Goal: Task Accomplishment & Management: Complete application form

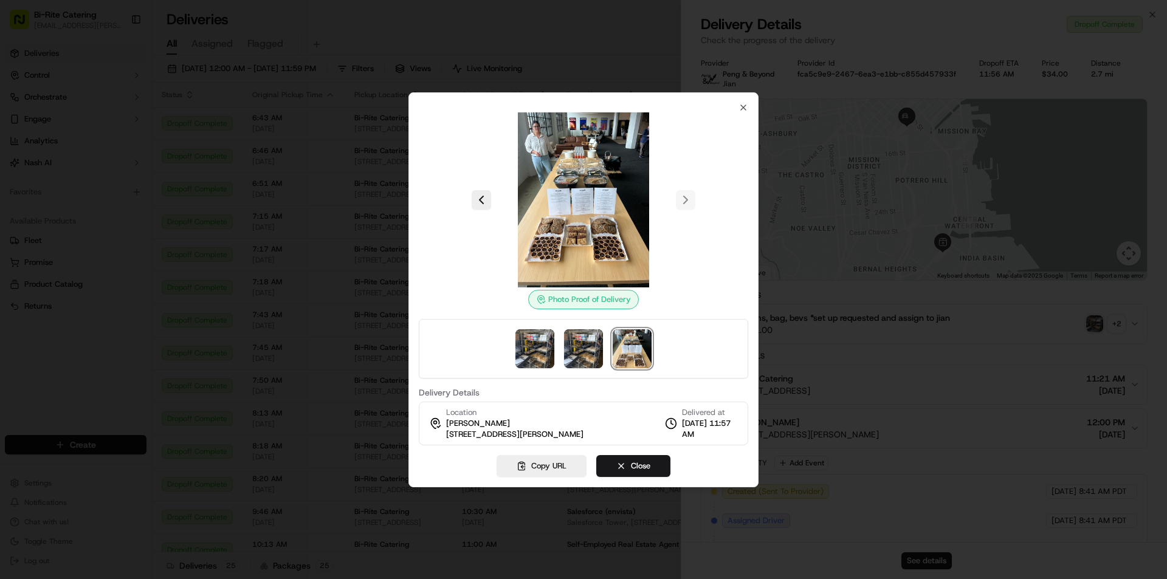
scroll to position [182, 0]
click at [746, 108] on icon "button" at bounding box center [743, 108] width 10 height 10
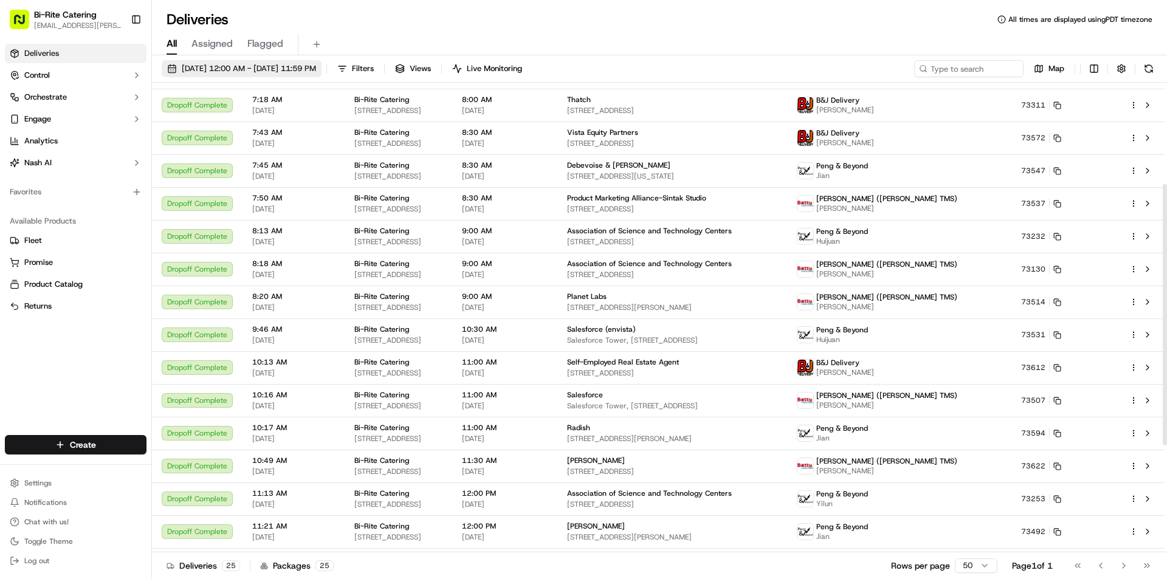
click at [278, 69] on span "[DATE] 12:00 AM - [DATE] 11:59 PM" at bounding box center [249, 68] width 134 height 11
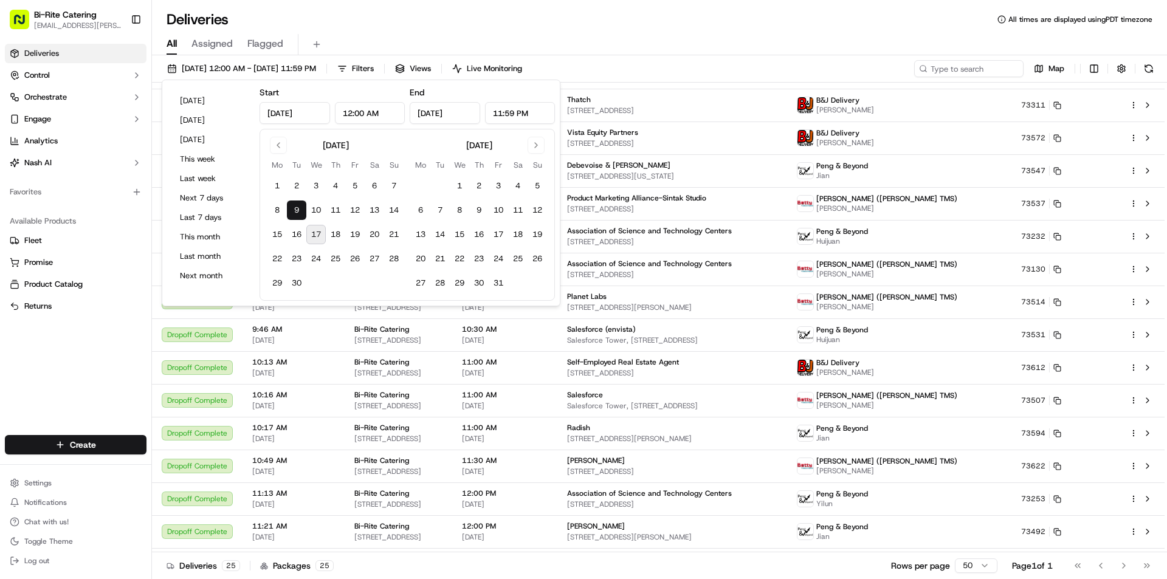
click at [318, 233] on button "17" at bounding box center [315, 234] width 19 height 19
type input "[DATE]"
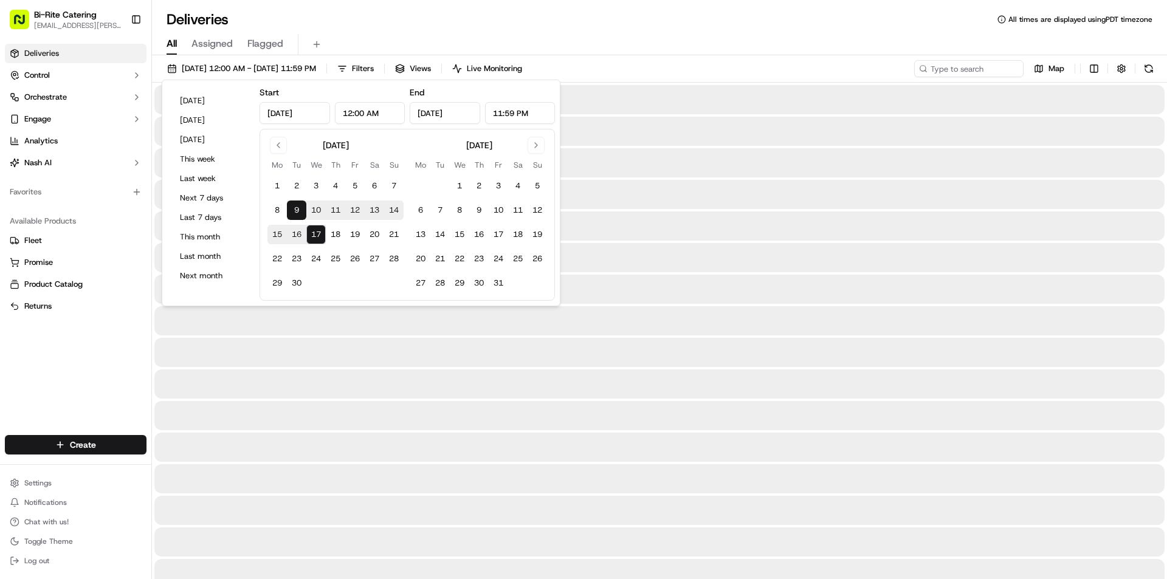
click at [318, 233] on button "17" at bounding box center [315, 234] width 19 height 19
type input "[DATE]"
click at [392, 31] on div "All Assigned Flagged" at bounding box center [659, 42] width 1015 height 26
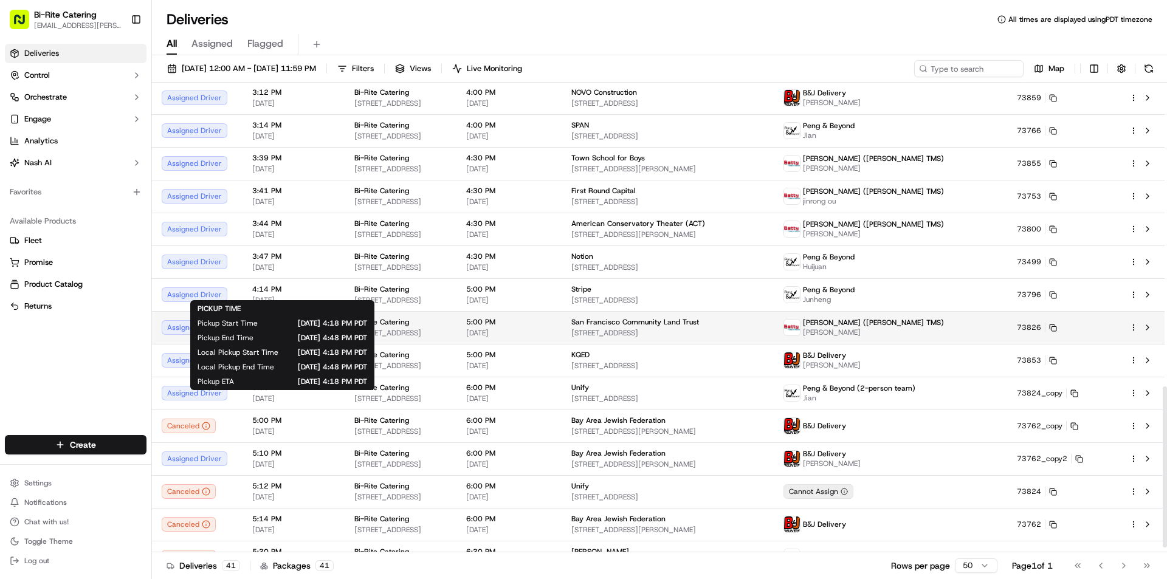
scroll to position [900, 0]
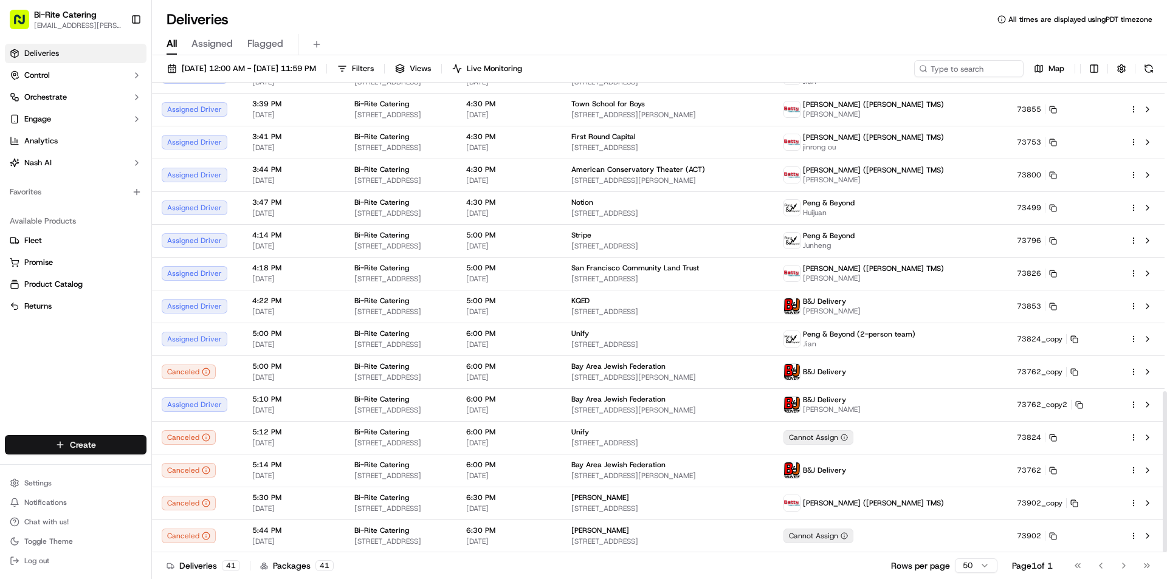
click at [120, 442] on html "Bi-Rite Catering [EMAIL_ADDRESS][PERSON_NAME][DOMAIN_NAME] Toggle Sidebar Deliv…" at bounding box center [583, 289] width 1167 height 579
click at [202, 464] on link "Delivery" at bounding box center [220, 467] width 136 height 22
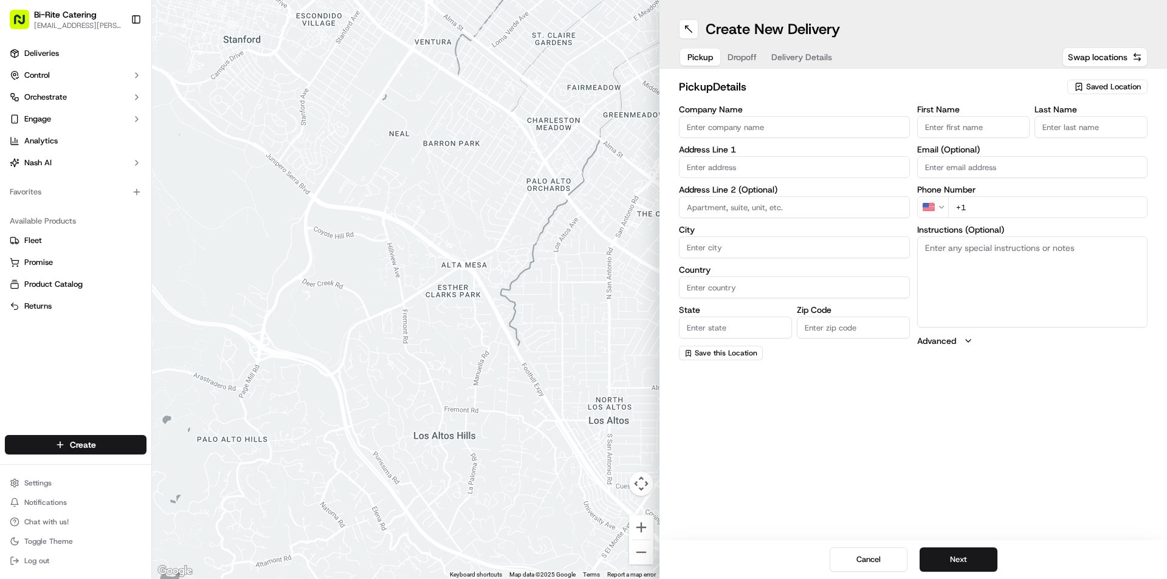
click at [764, 131] on input "Company Name" at bounding box center [794, 127] width 231 height 22
type input "Bi Rite"
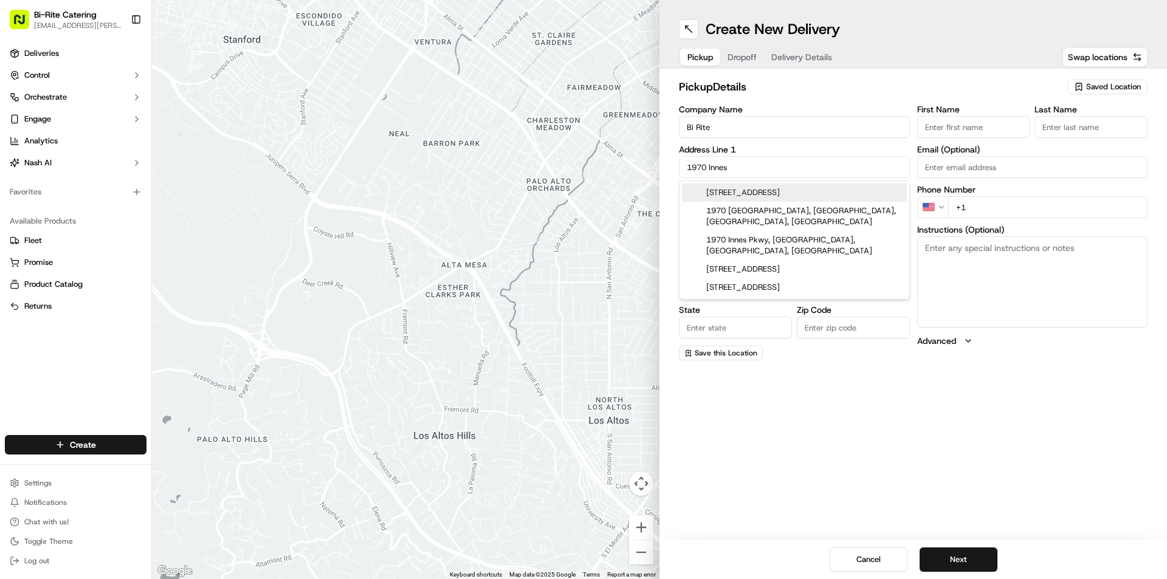
click at [765, 200] on div "[STREET_ADDRESS]" at bounding box center [794, 193] width 225 height 18
type input "[STREET_ADDRESS]"
type input "[GEOGRAPHIC_DATA]"
type input "CA"
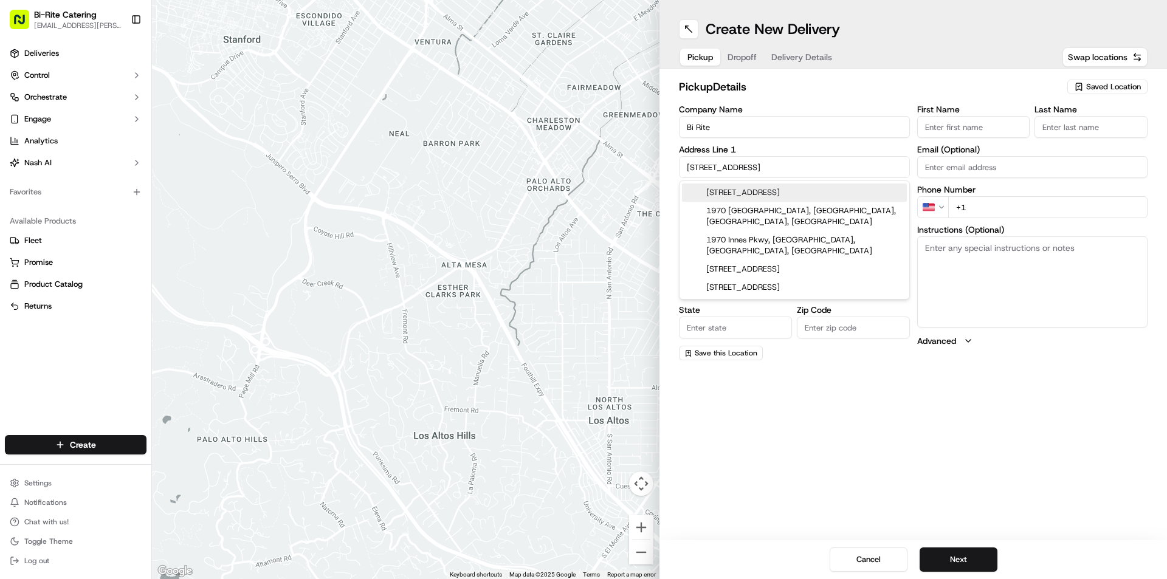
type input "94124"
type input "1970 [GEOGRAPHIC_DATA]"
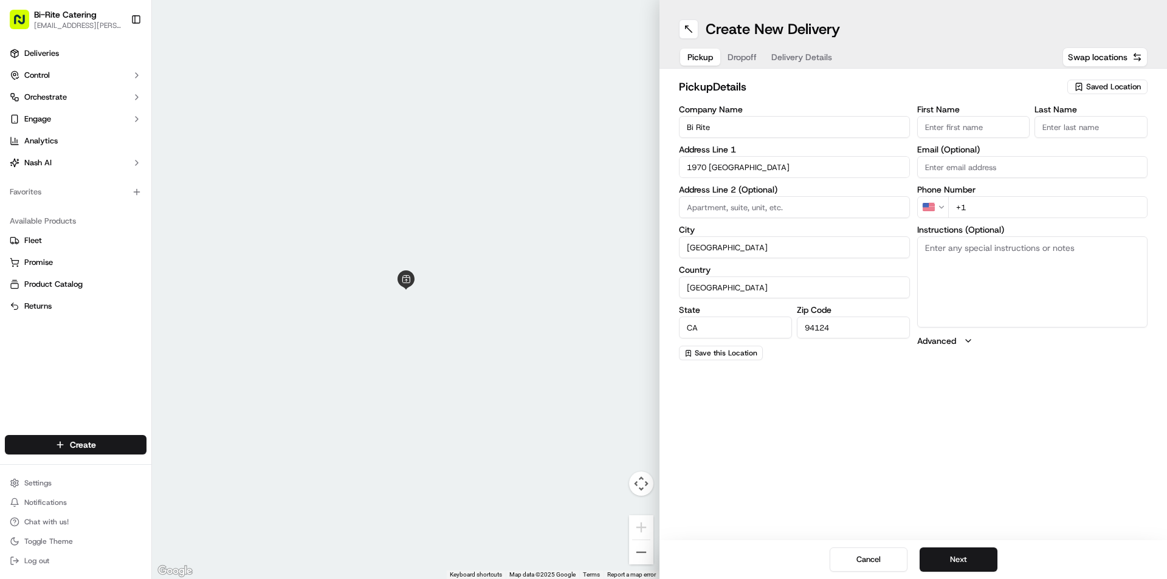
click at [953, 128] on input "First Name" at bounding box center [973, 127] width 113 height 22
type input "N"
type input "Bi"
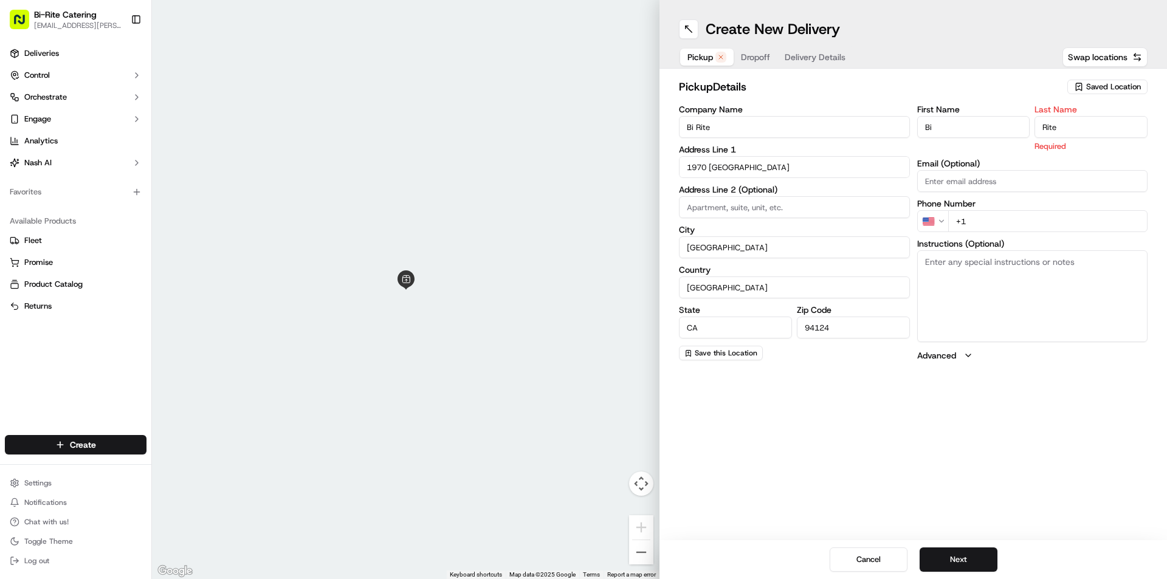
type input "Rite"
click at [979, 219] on div "First Name Bi Last Name Rite Required Email (Optional) Phone Number US +1 Instr…" at bounding box center [1032, 233] width 231 height 256
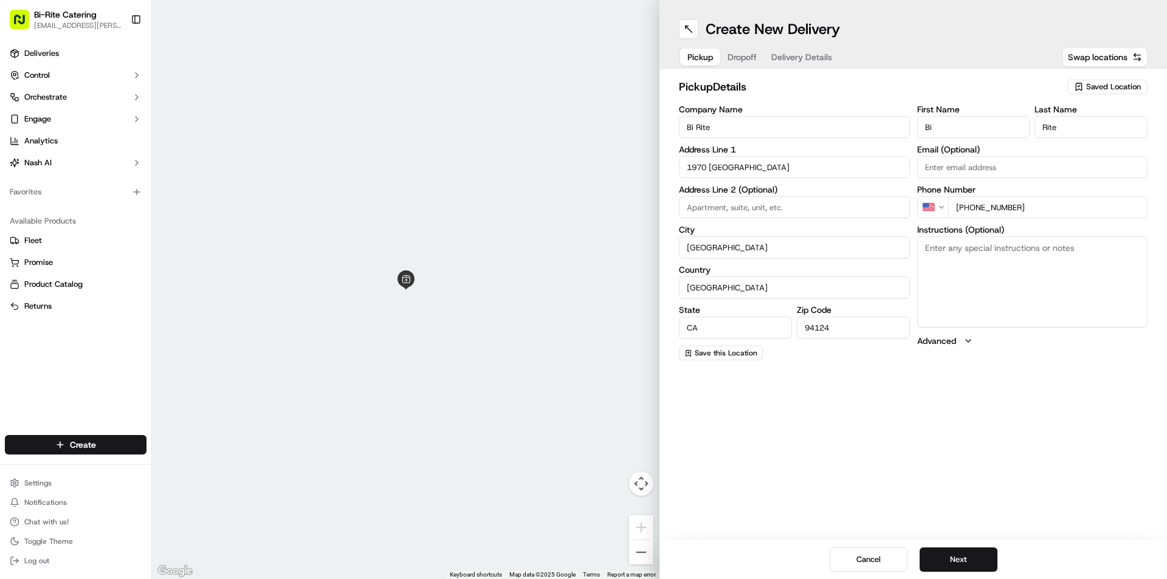
type input "[PHONE_NUMBER]"
click at [963, 277] on textarea "Instructions (Optional)" at bounding box center [1032, 281] width 231 height 91
click at [1022, 309] on textarea "Instructions (Optional)" at bounding box center [1032, 281] width 231 height 91
paste textarea "Ring the intercom on the right hand side. Order #73950 for [PERSON_NAME]"
type textarea "Ring the intercom on the right hand side. Order #73950 for [PERSON_NAME]"
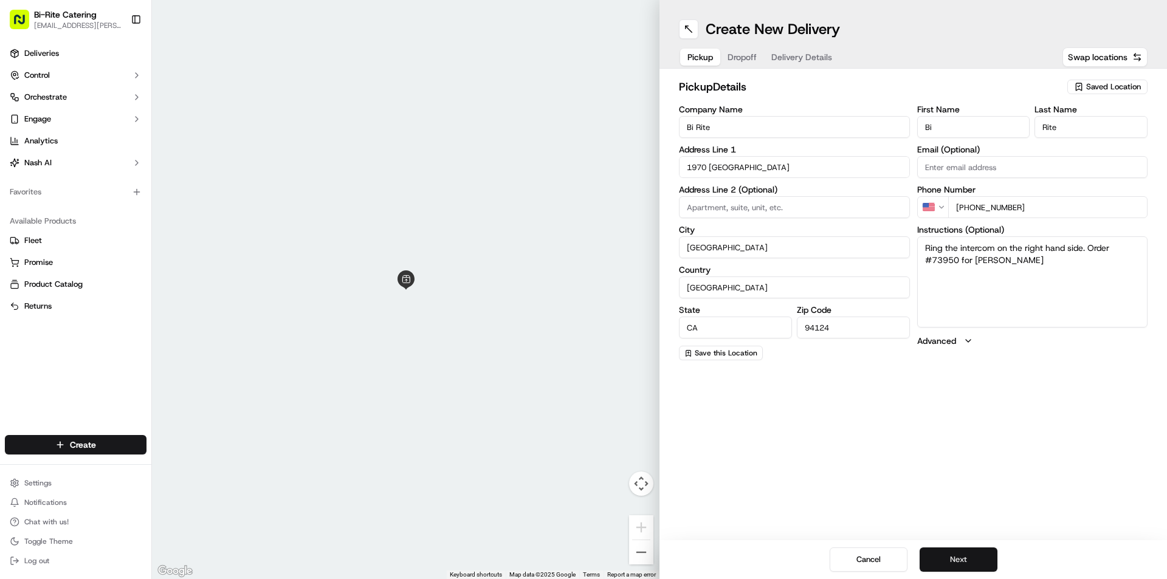
click at [952, 552] on button "Next" at bounding box center [959, 560] width 78 height 24
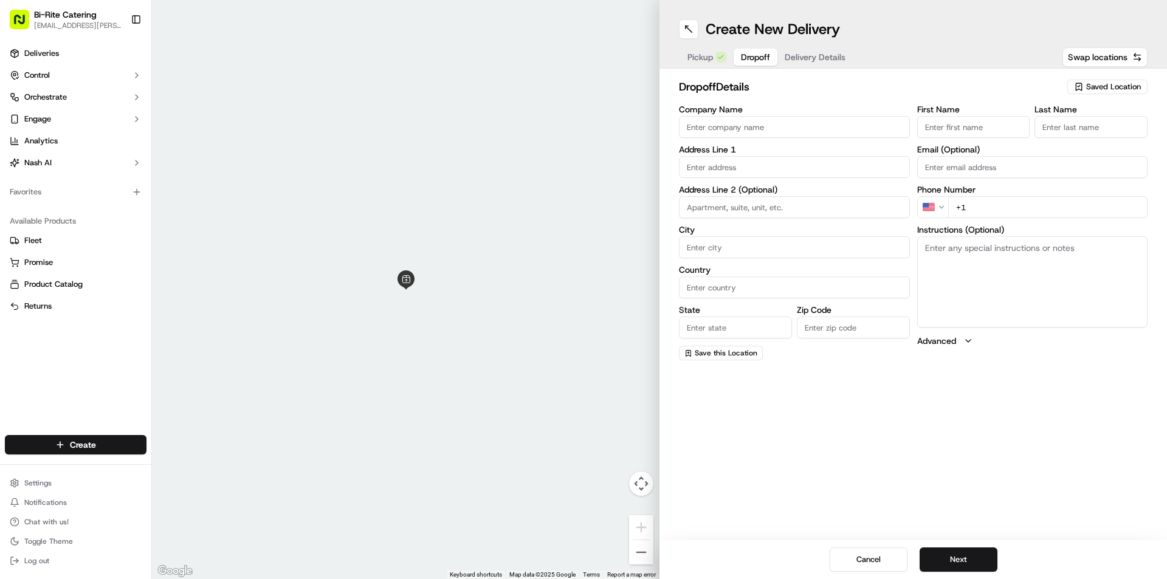
click at [817, 131] on input "Company Name" at bounding box center [794, 127] width 231 height 22
click at [934, 125] on input "First Name" at bounding box center [973, 127] width 113 height 22
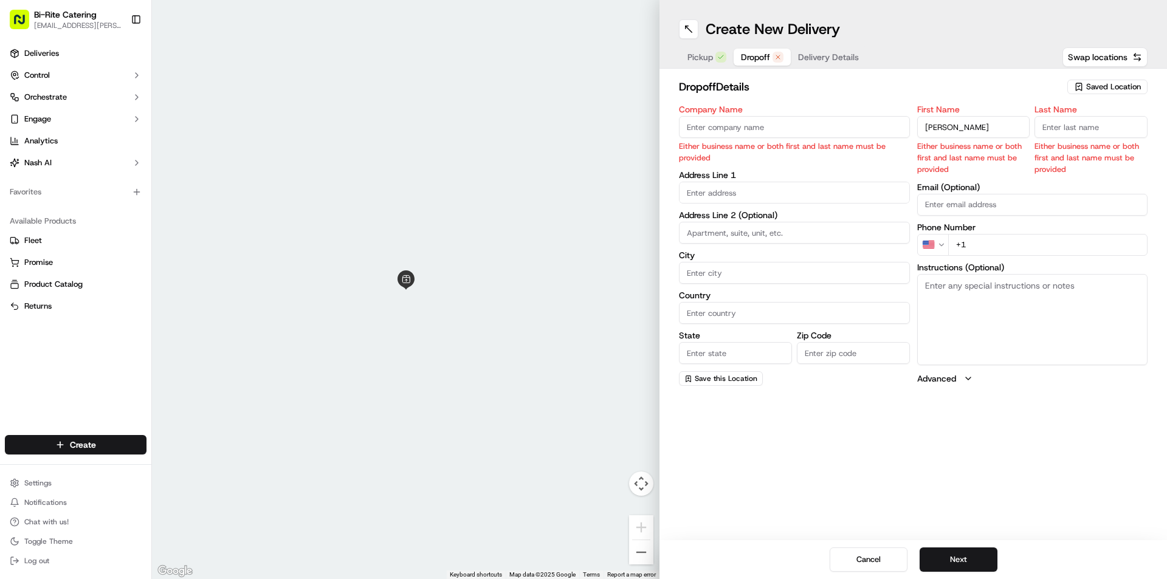
type input "[PERSON_NAME]"
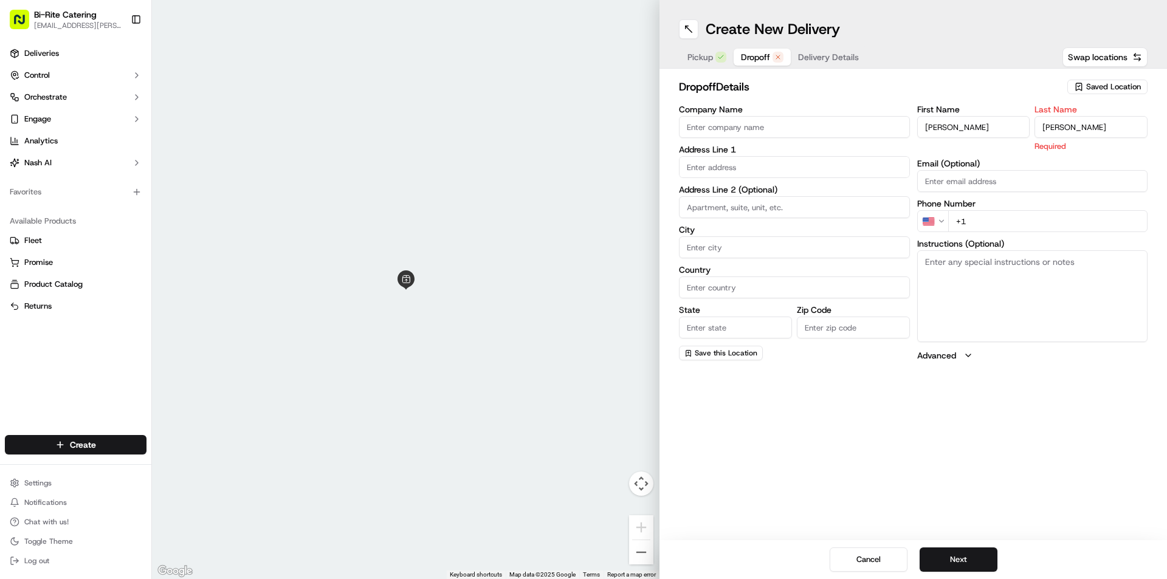
type input "[PERSON_NAME]"
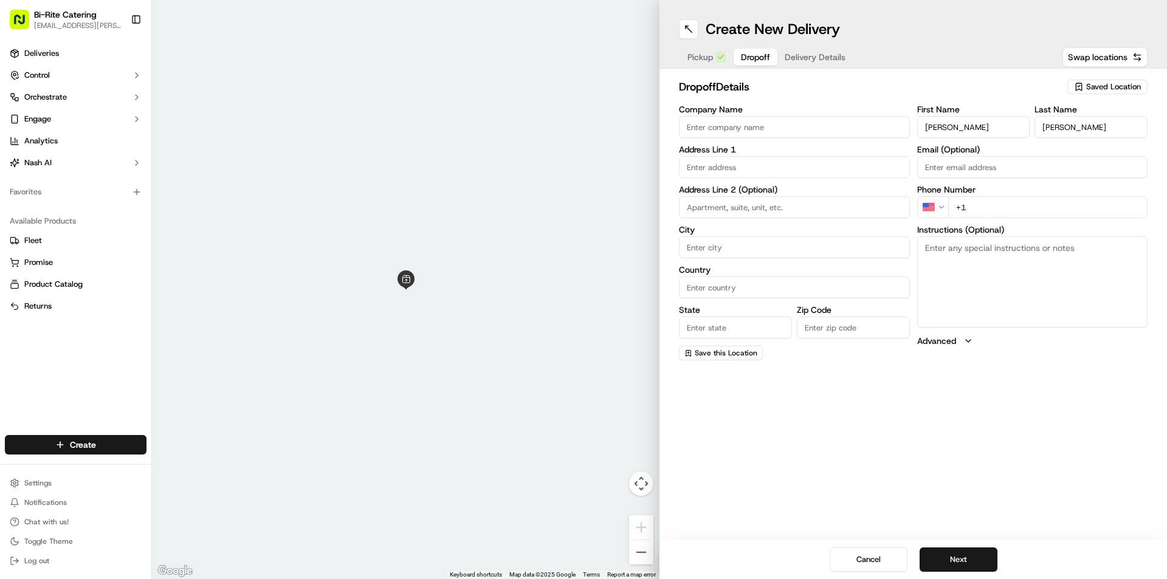
click at [783, 167] on input "text" at bounding box center [794, 167] width 231 height 22
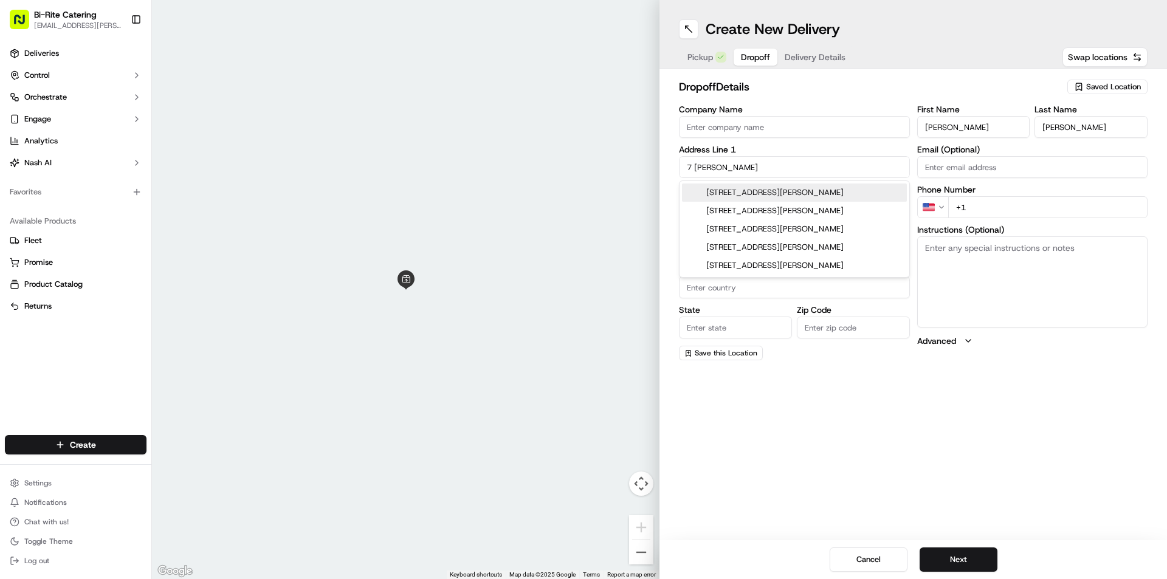
click at [826, 185] on div "[STREET_ADDRESS][PERSON_NAME]" at bounding box center [794, 193] width 225 height 18
type input "[STREET_ADDRESS][PERSON_NAME]"
type input "[GEOGRAPHIC_DATA]"
type input "CA"
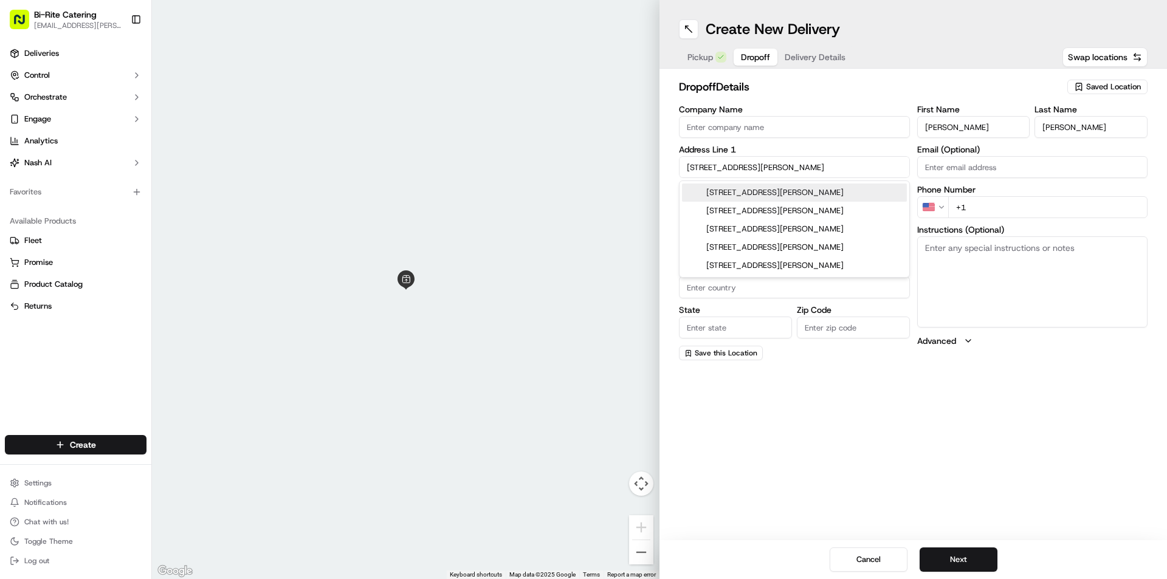
type input "94129"
type input "[STREET_ADDRESS][PERSON_NAME]"
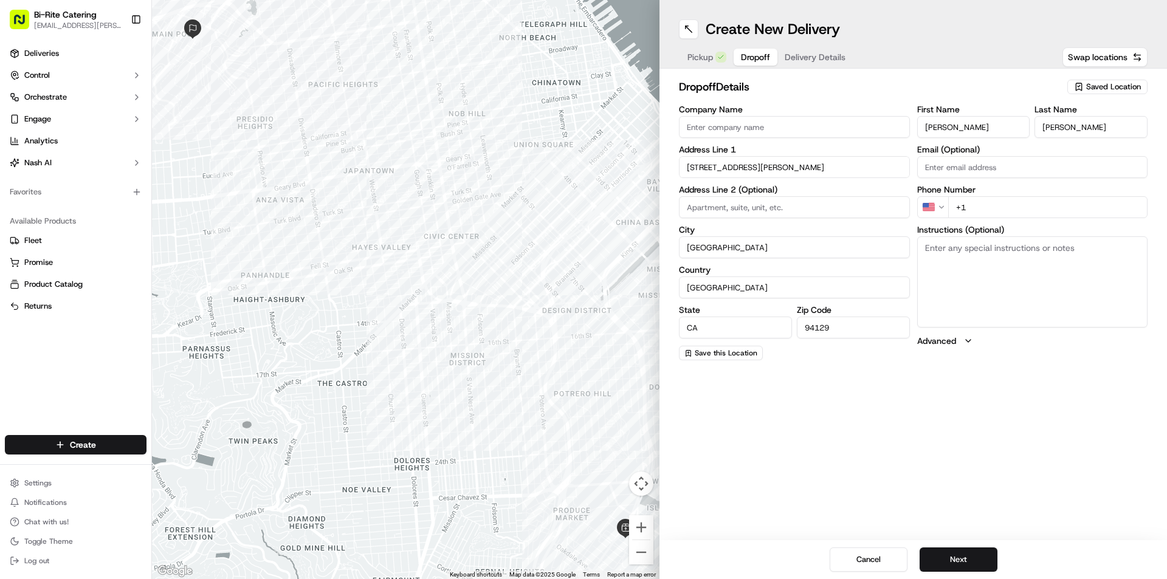
click at [992, 212] on input "+1" at bounding box center [1048, 207] width 200 height 22
type input "[PHONE_NUMBER]"
click at [1073, 254] on textarea "Instructions (Optional)" at bounding box center [1032, 281] width 231 height 91
type textarea "Call [PHONE_NUMBER] upon arrival"
click at [964, 558] on button "Next" at bounding box center [959, 560] width 78 height 24
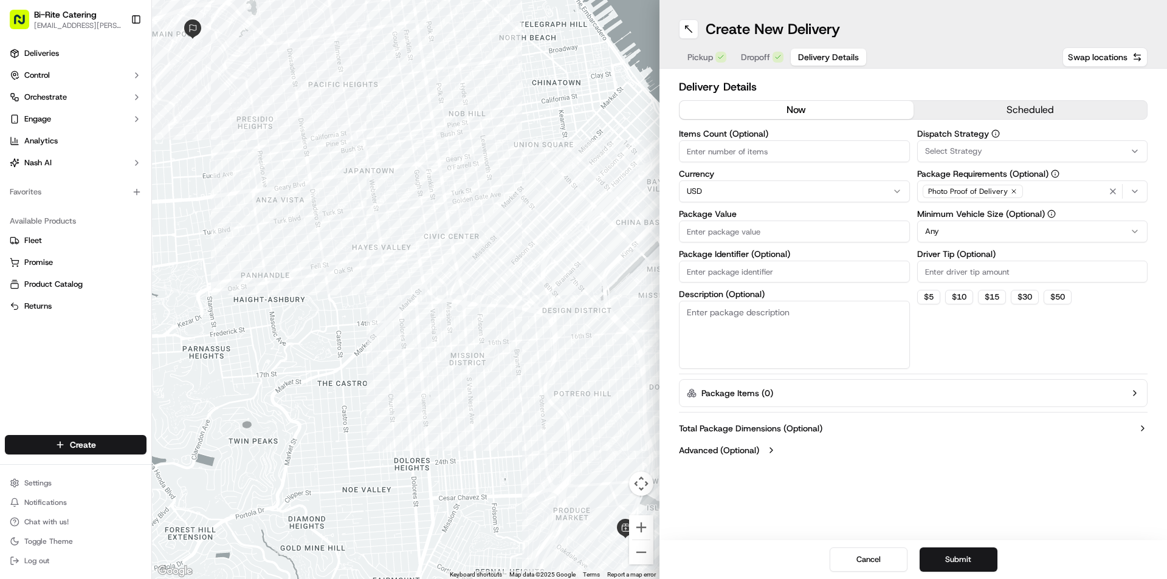
click at [967, 105] on button "scheduled" at bounding box center [1031, 110] width 234 height 18
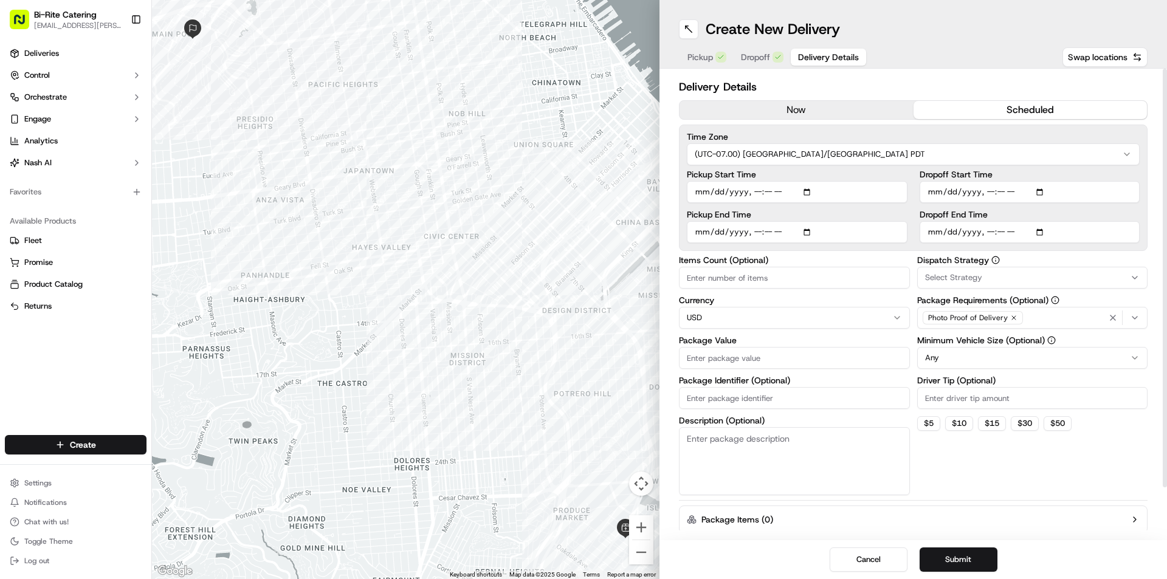
click at [931, 191] on input "Dropoff Start Time" at bounding box center [1030, 192] width 221 height 22
click at [936, 188] on input "Dropoff Start Time" at bounding box center [1030, 192] width 221 height 22
click at [945, 196] on input "Dropoff Start Time" at bounding box center [1030, 192] width 221 height 22
click at [983, 188] on input "Dropoff Start Time" at bounding box center [1030, 192] width 221 height 22
type input "[DATE]T17:30"
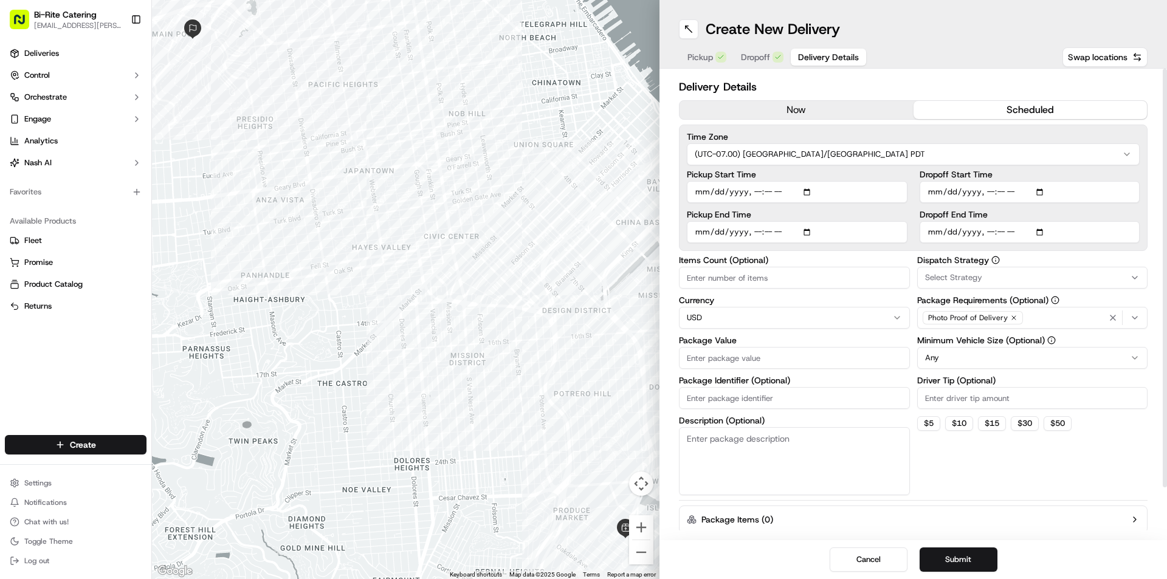
click at [932, 231] on input "Dropoff End Time" at bounding box center [1030, 232] width 221 height 22
click at [989, 231] on input "Dropoff End Time" at bounding box center [1030, 232] width 221 height 22
type input "[DATE]T18:00"
click at [697, 193] on input "Pickup Start Time" at bounding box center [797, 192] width 221 height 22
click at [757, 192] on input "Pickup Start Time" at bounding box center [797, 192] width 221 height 22
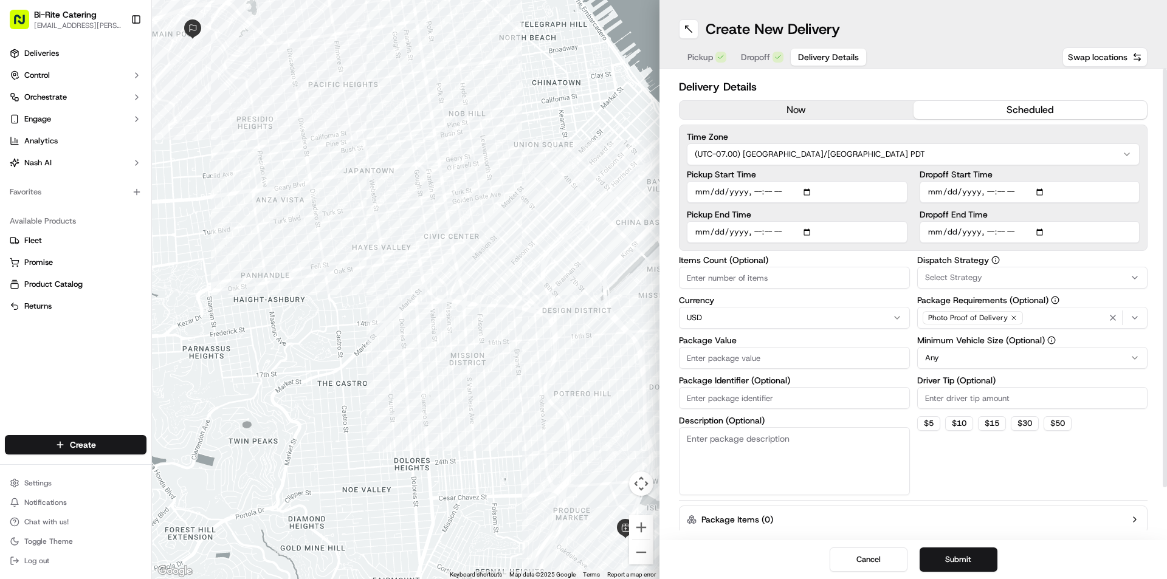
click at [700, 191] on input "Pickup Start Time" at bounding box center [797, 192] width 221 height 22
type input "[DATE]T16:45"
click at [700, 232] on input "Pickup End Time" at bounding box center [797, 232] width 221 height 22
click at [751, 230] on input "Pickup End Time" at bounding box center [797, 232] width 221 height 22
click at [785, 228] on input "Pickup End Time" at bounding box center [797, 232] width 221 height 22
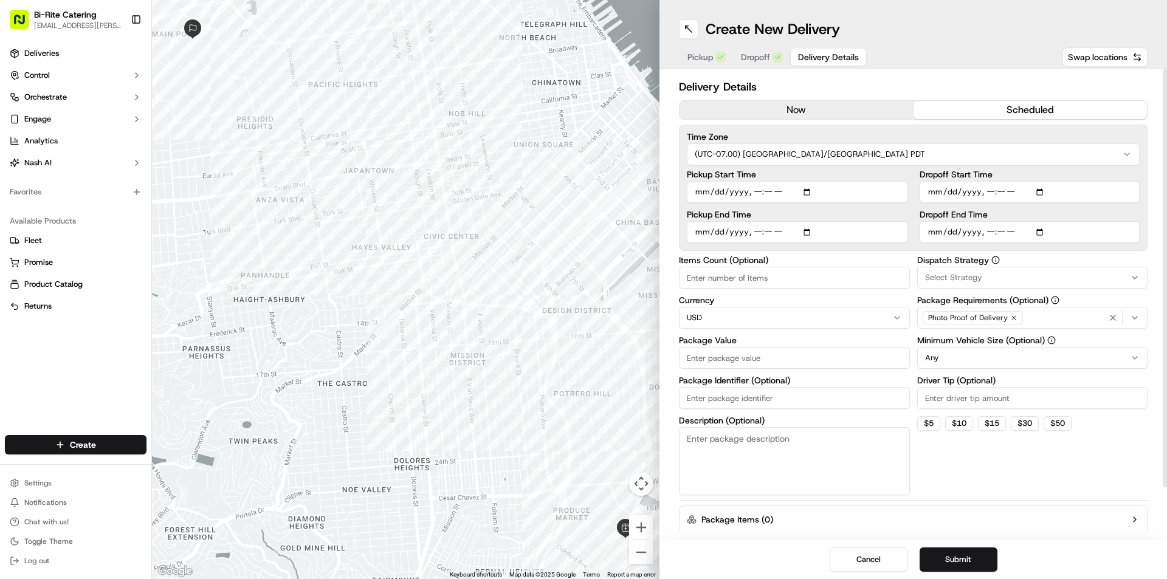
type input "[DATE]T17:15"
click at [794, 255] on div "Delivery Details now scheduled Time Zone (UTC-07.00) America/[GEOGRAPHIC_DATA] …" at bounding box center [913, 332] width 469 height 509
click at [800, 282] on input "Items Count (Optional)" at bounding box center [794, 278] width 231 height 22
type input "1"
click at [812, 353] on input "Package Value" at bounding box center [794, 358] width 231 height 22
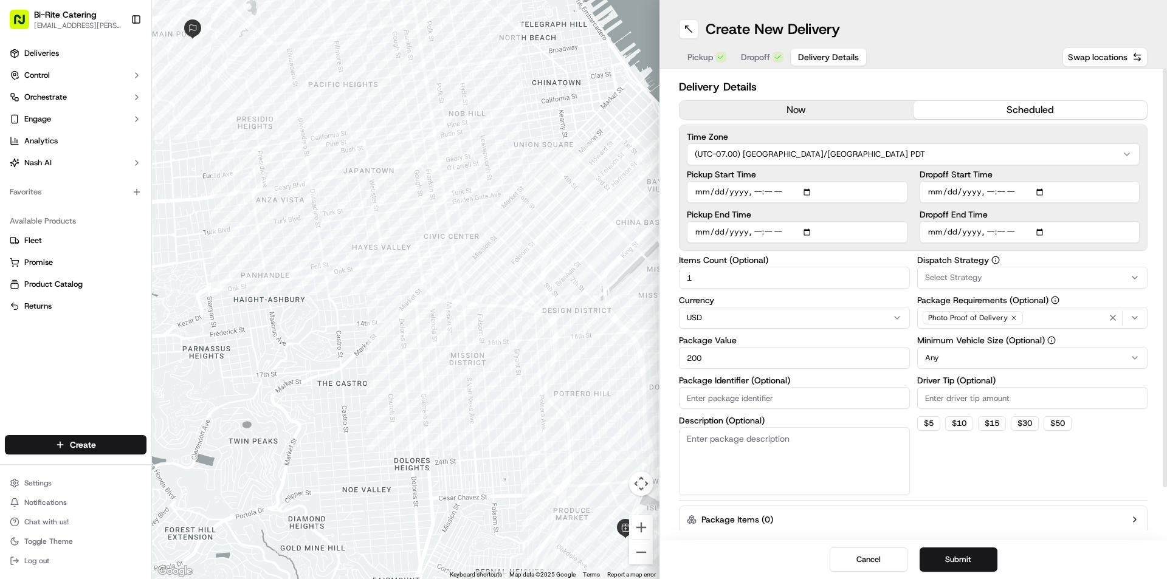
type input "200"
click at [1072, 396] on input "Driver Tip (Optional)" at bounding box center [1032, 398] width 231 height 22
type input "12.6"
click at [780, 465] on textarea "Description (Optional)" at bounding box center [794, 461] width 231 height 68
click at [793, 451] on textarea "Description (Optional)" at bounding box center [794, 461] width 231 height 68
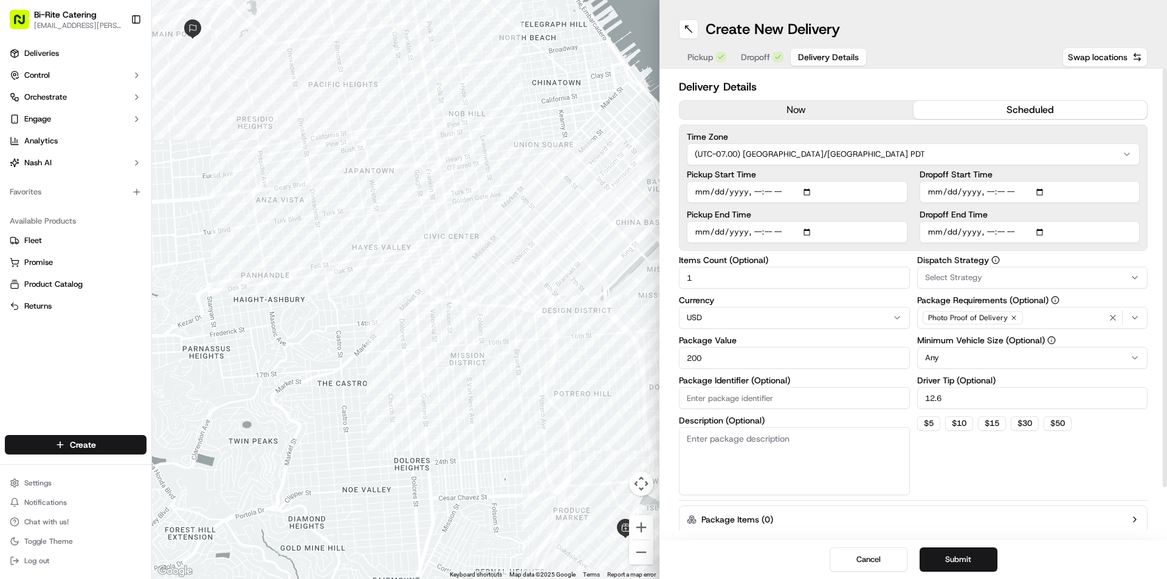
paste textarea "2 items"
type textarea "2 items"
click at [839, 393] on input "Package Identifier (Optional)" at bounding box center [794, 398] width 231 height 22
type input "73950"
click at [840, 374] on div "Items Count (Optional) 1 Currency USD Package Value 200 Package Identifier (Opt…" at bounding box center [794, 375] width 231 height 239
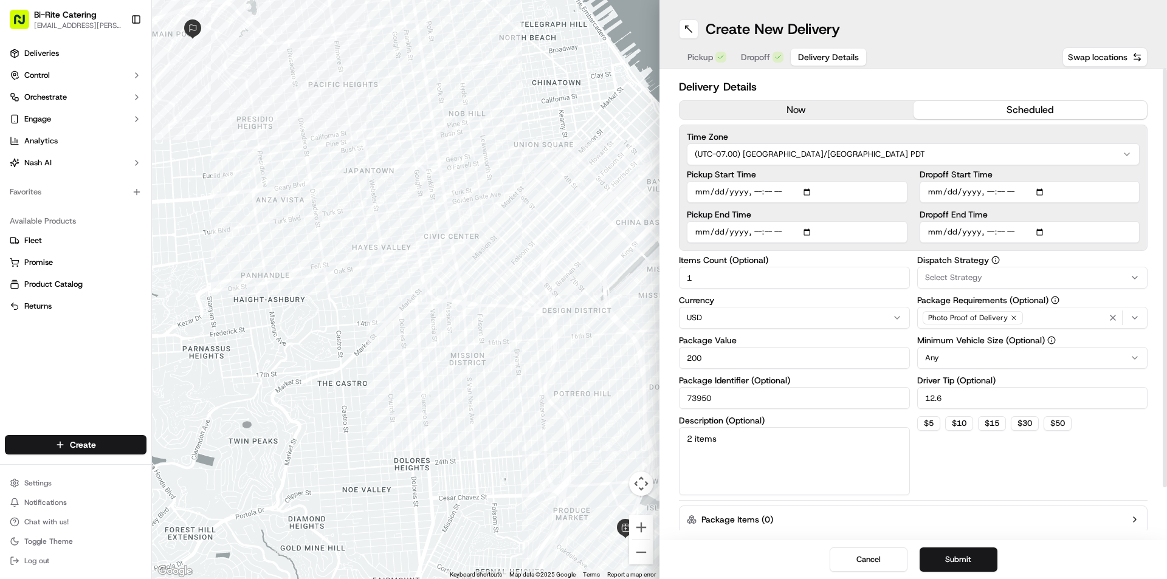
click at [1117, 274] on div "Select Strategy" at bounding box center [1032, 277] width 225 height 11
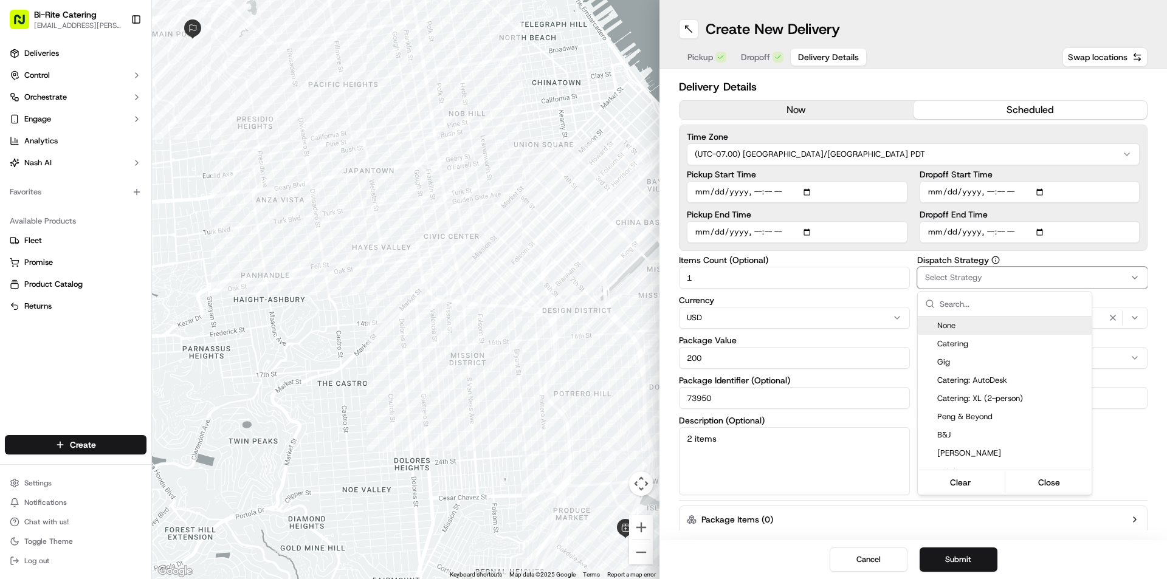
click at [1009, 301] on input "text" at bounding box center [1012, 304] width 145 height 24
click at [1122, 292] on html "Bi-Rite Catering [EMAIL_ADDRESS][PERSON_NAME][DOMAIN_NAME] Toggle Sidebar Deliv…" at bounding box center [583, 289] width 1167 height 579
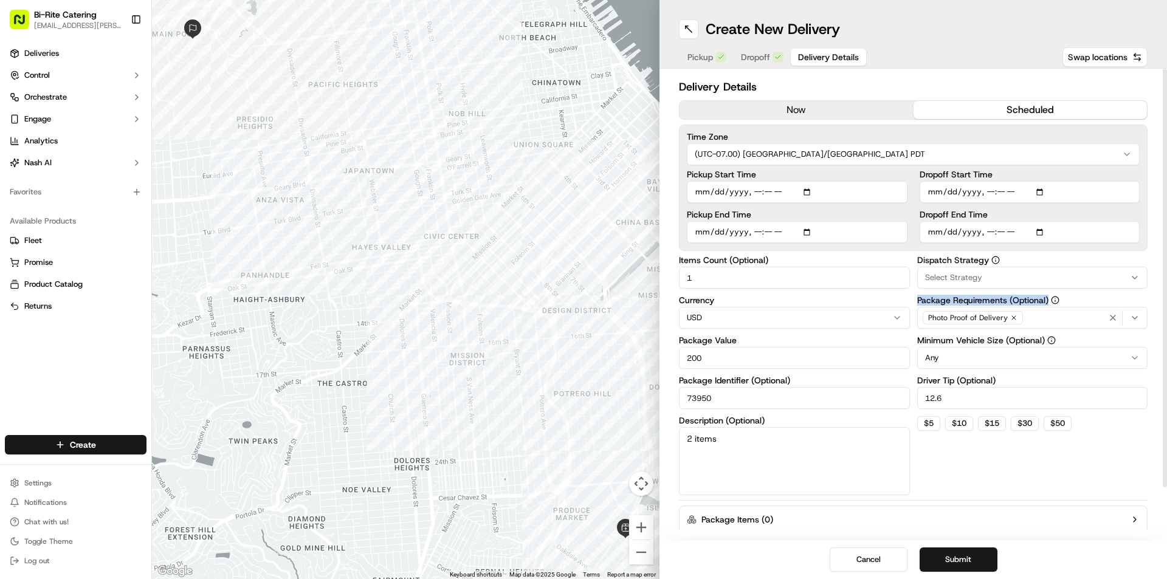
click at [1056, 359] on html "Bi-Rite Catering [EMAIL_ADDRESS][PERSON_NAME][DOMAIN_NAME] Toggle Sidebar Deliv…" at bounding box center [583, 289] width 1167 height 579
click at [909, 177] on div "Pickup Start Time Pickup End Time Dropoff Start Time Dropoff End Time" at bounding box center [913, 206] width 453 height 73
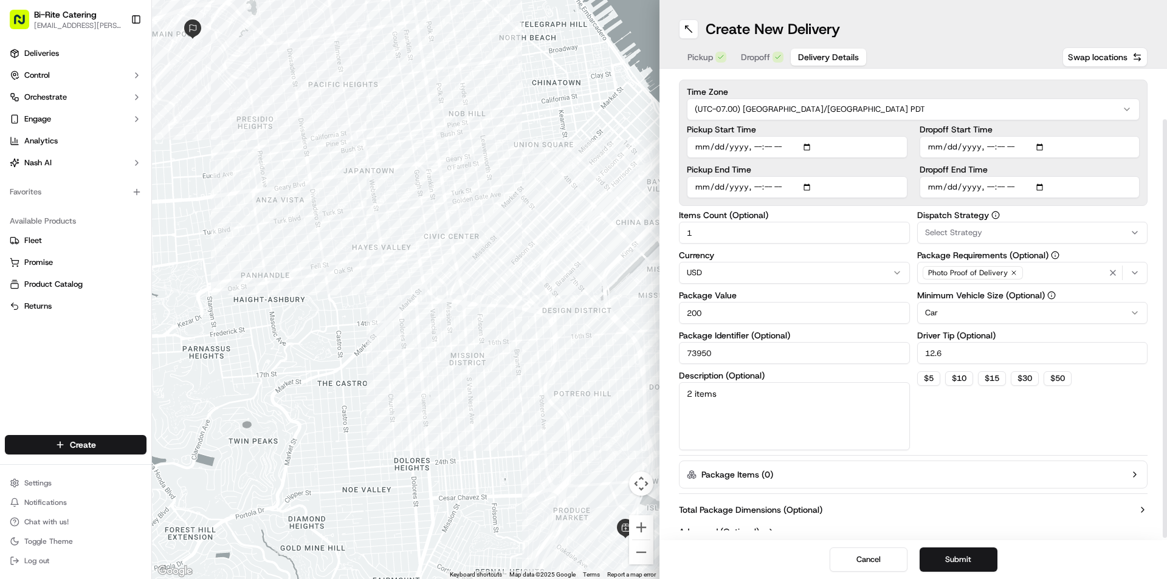
scroll to position [57, 0]
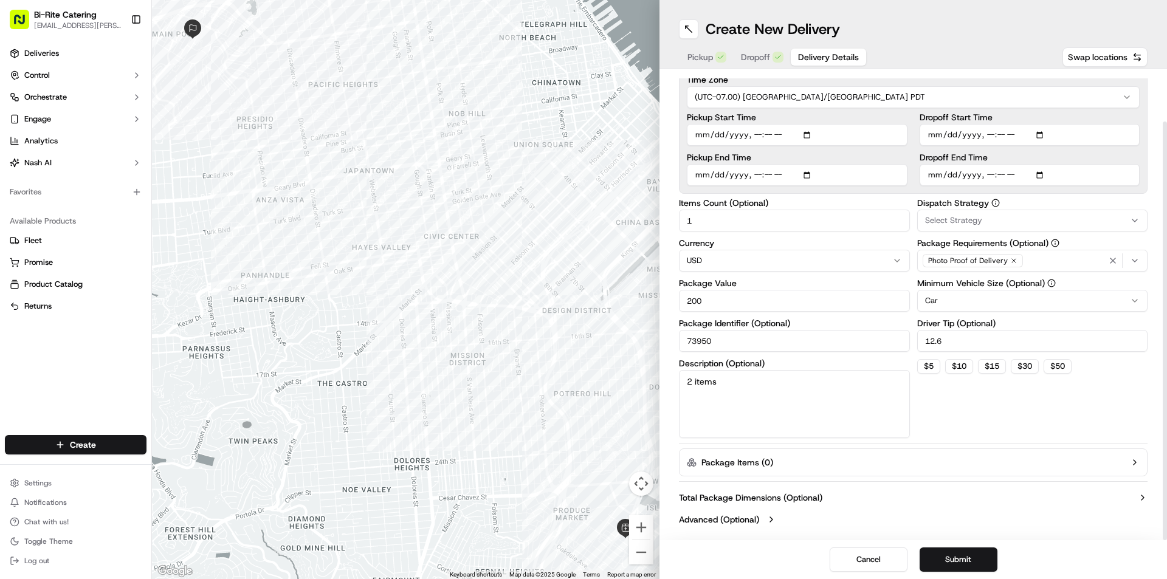
click at [766, 177] on input "Pickup End Time" at bounding box center [797, 175] width 221 height 22
type input "[DATE]T17:30"
click at [766, 135] on input "Pickup Start Time" at bounding box center [797, 135] width 221 height 22
click at [756, 135] on input "Pickup Start Time" at bounding box center [797, 135] width 221 height 22
type input "[DATE]T17:00"
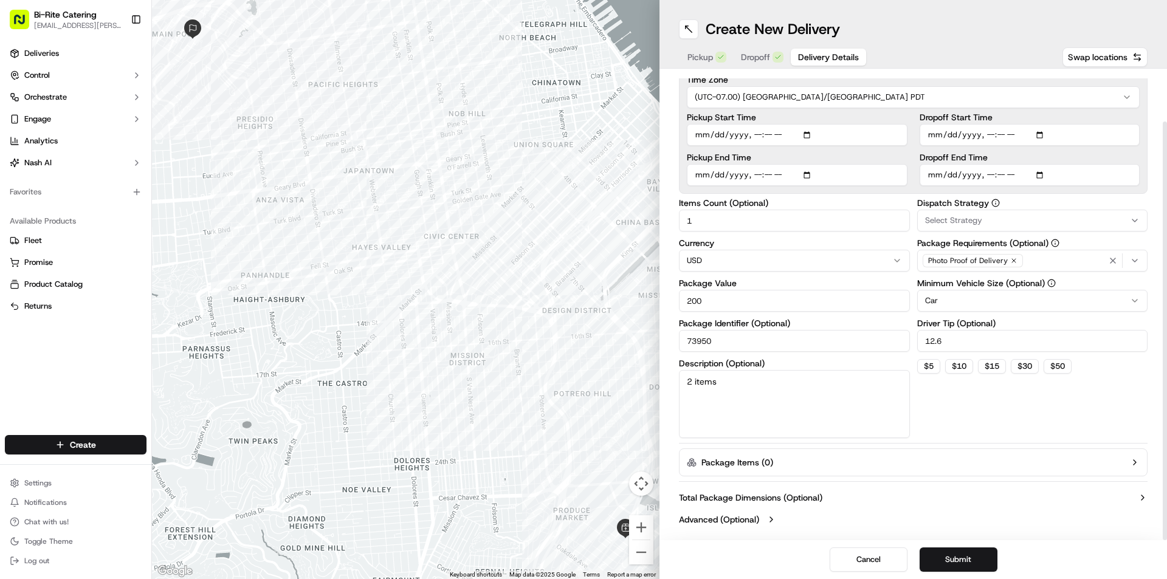
click at [790, 153] on div "Pickup Start Time Pickup End Time" at bounding box center [797, 149] width 221 height 73
click at [718, 379] on textarea "2 items" at bounding box center [794, 404] width 231 height 68
click at [686, 395] on textarea "2 items" at bounding box center [794, 404] width 231 height 68
type textarea "2 items"
click at [1031, 223] on div "Select Strategy" at bounding box center [1032, 220] width 225 height 11
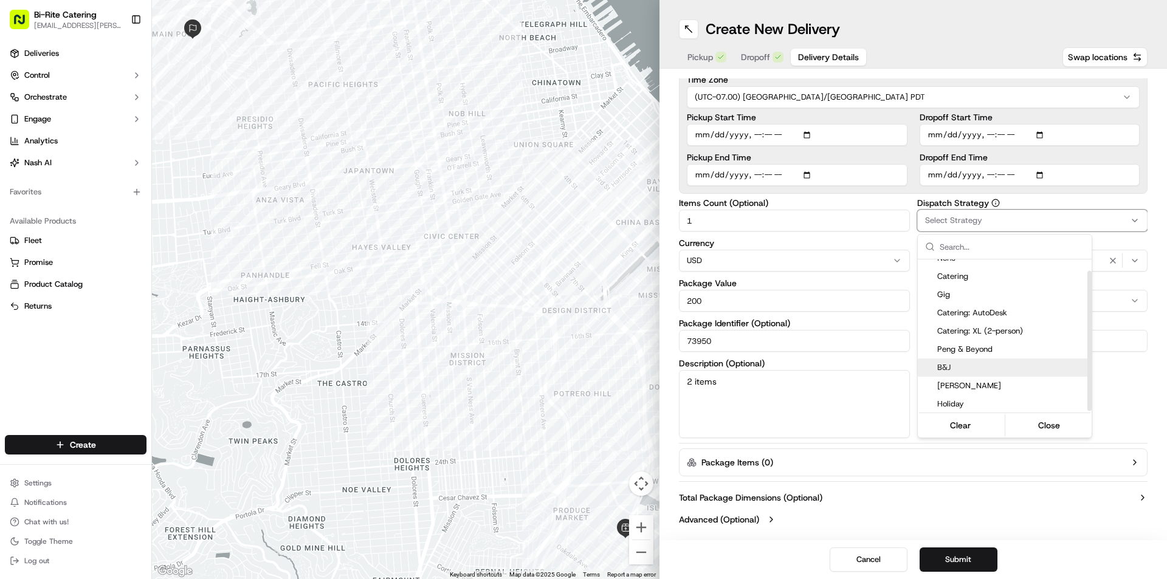
scroll to position [12, 0]
click at [1007, 368] on span "B&J" at bounding box center [1012, 365] width 150 height 11
click at [1044, 427] on button "Close" at bounding box center [1049, 425] width 83 height 17
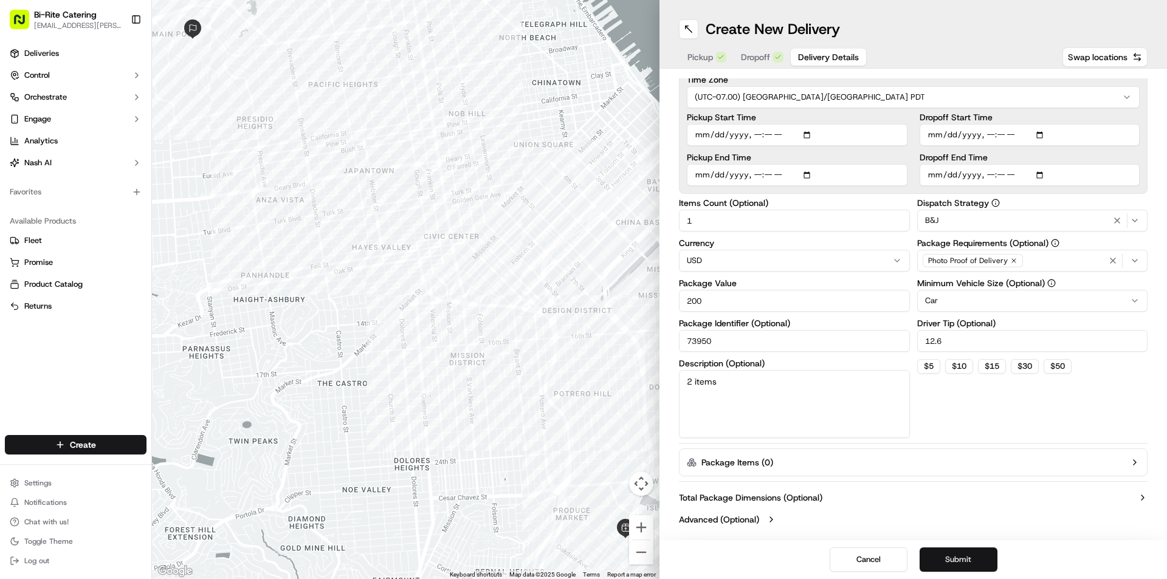
click at [955, 561] on button "Submit" at bounding box center [959, 560] width 78 height 24
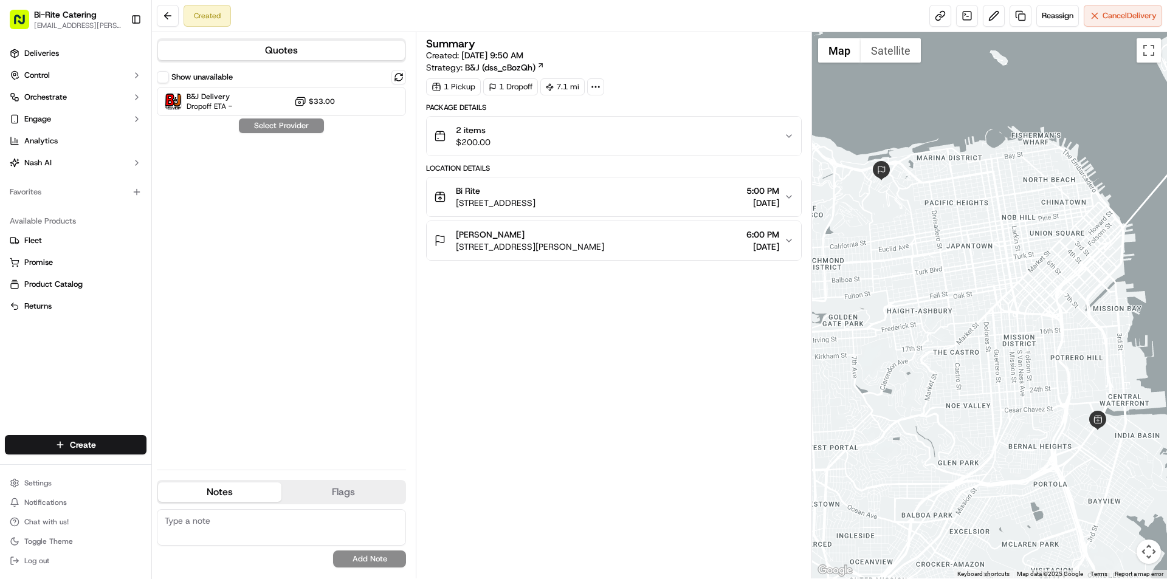
click at [787, 198] on icon "button" at bounding box center [789, 197] width 10 height 10
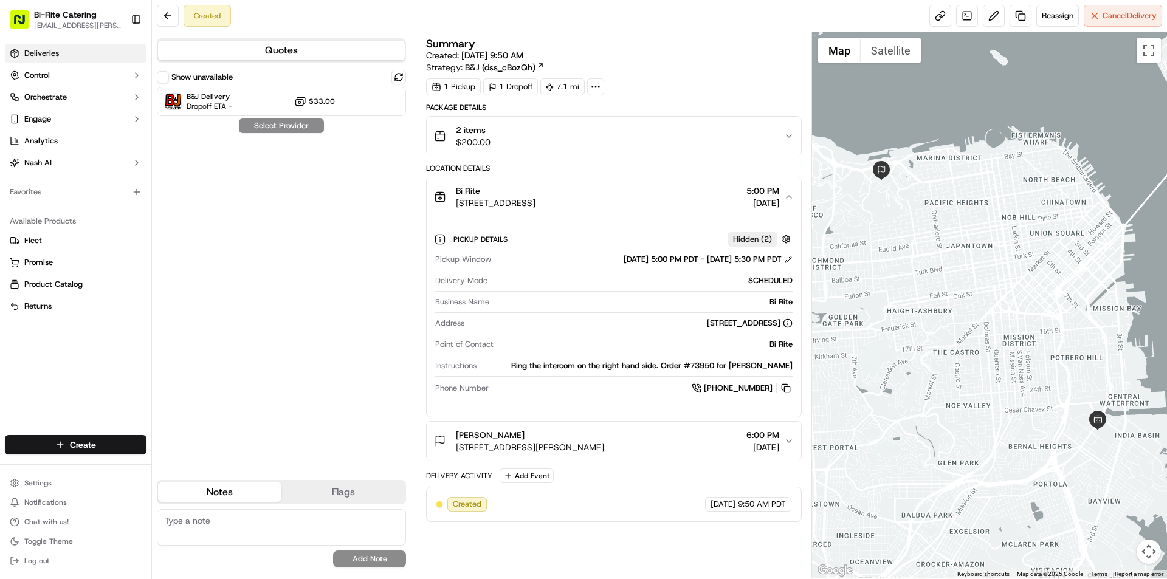
click at [60, 51] on link "Deliveries" at bounding box center [76, 53] width 142 height 19
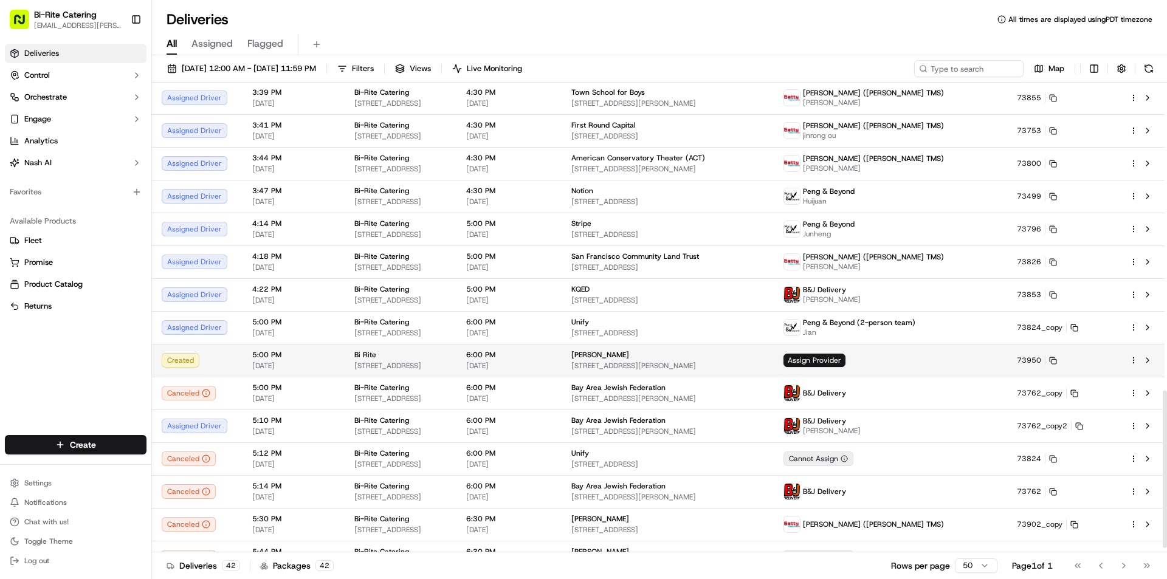
scroll to position [933, 0]
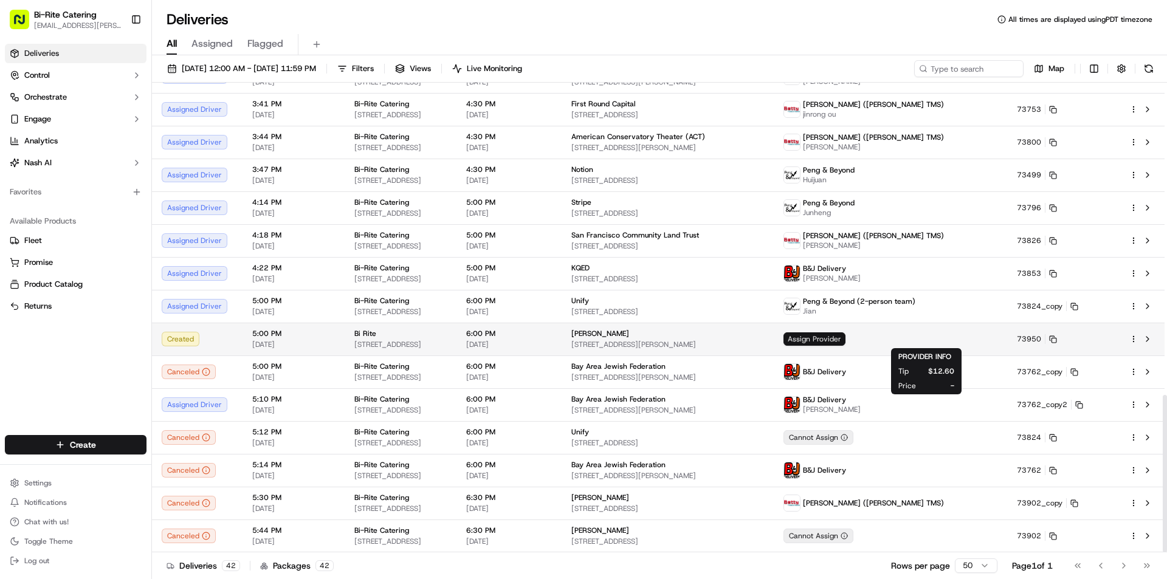
click at [845, 342] on span "Assign Provider" at bounding box center [814, 338] width 62 height 13
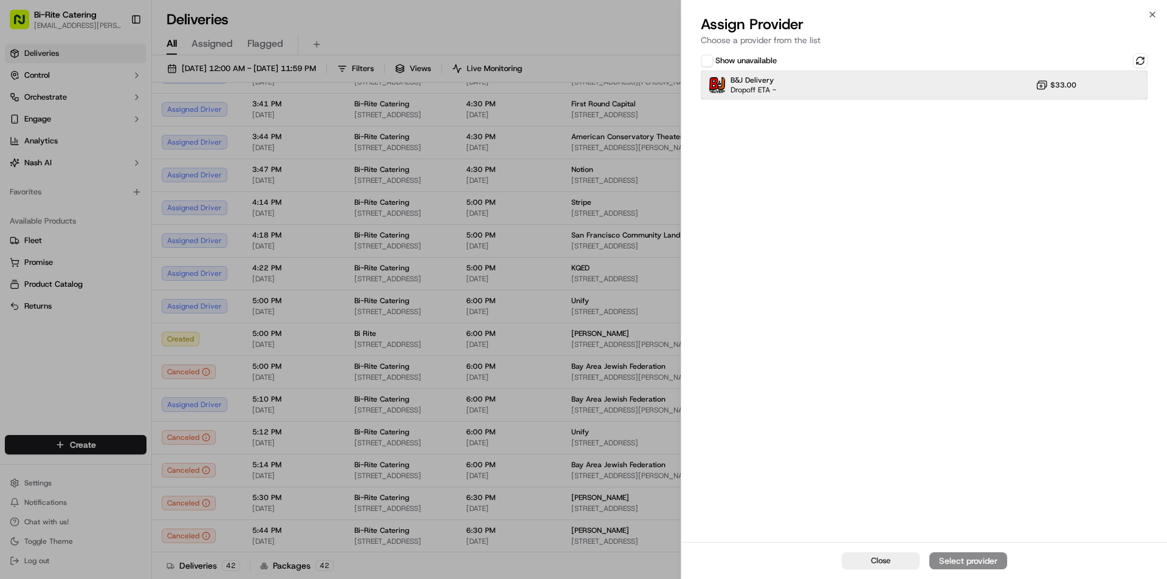
click at [944, 91] on div "B&J Delivery Dropoff ETA - $33.00" at bounding box center [924, 85] width 447 height 29
drag, startPoint x: 793, startPoint y: 89, endPoint x: 596, endPoint y: 35, distance: 203.8
click at [787, 89] on div "B&J Delivery Dropoff ETA - $33.00" at bounding box center [924, 85] width 447 height 29
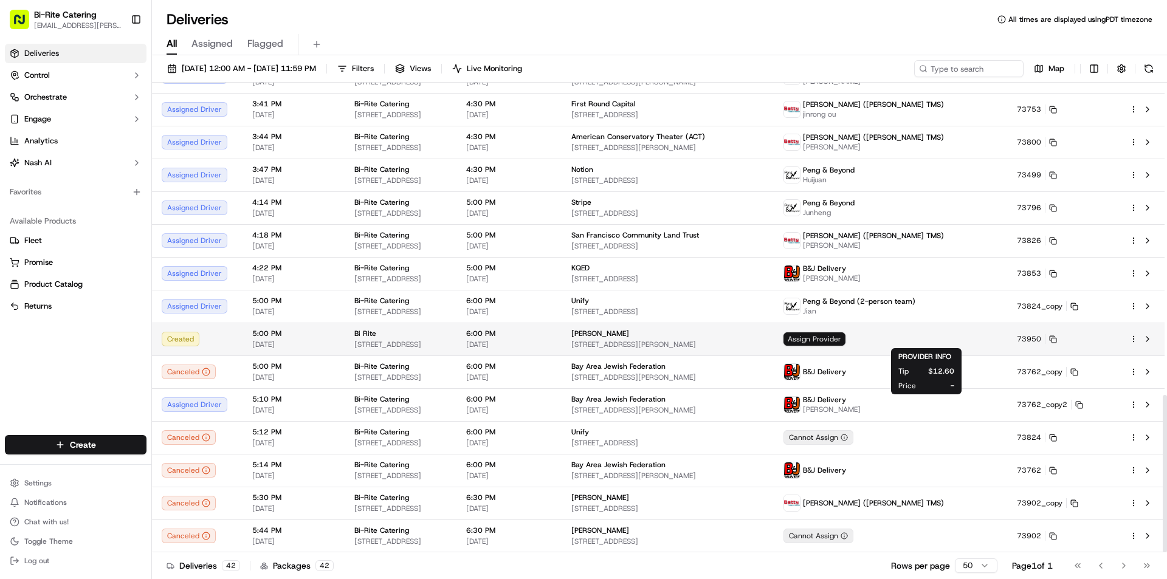
click at [845, 339] on span "Assign Provider" at bounding box center [814, 338] width 62 height 13
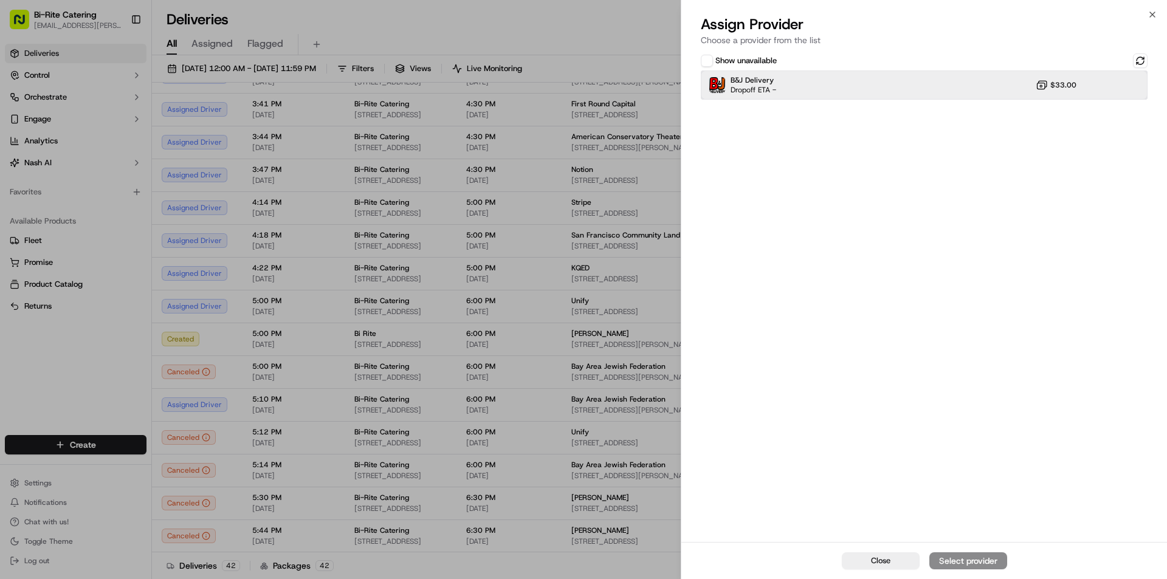
click at [813, 80] on div "B&J Delivery Dropoff ETA - $33.00" at bounding box center [924, 85] width 447 height 29
click at [985, 559] on div "Assign Provider" at bounding box center [968, 561] width 60 height 12
click at [897, 563] on button "Close" at bounding box center [881, 561] width 78 height 17
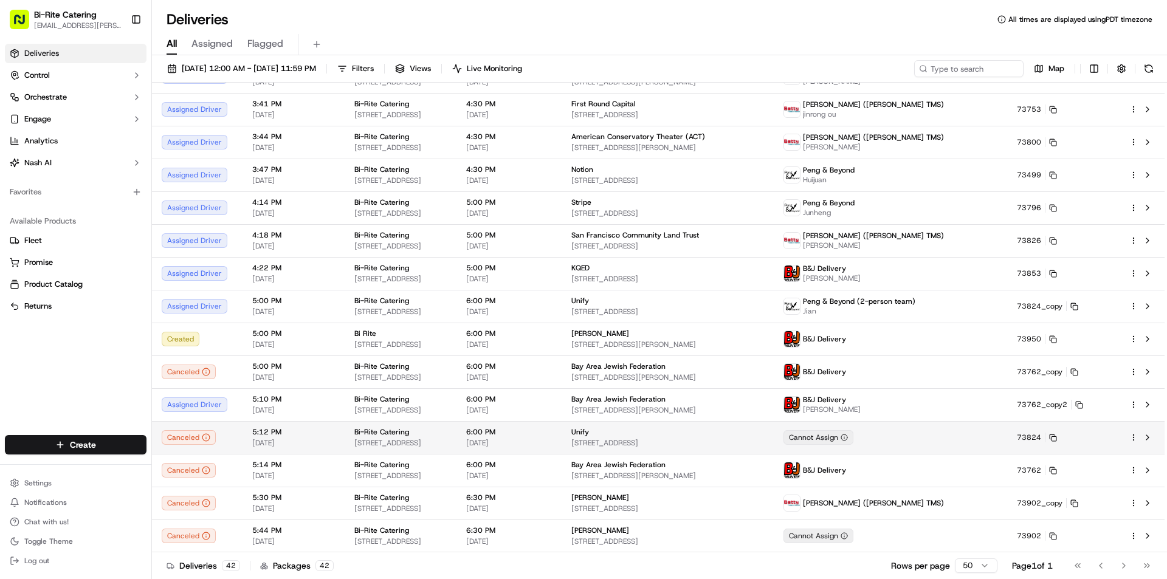
click at [1164, 430] on td at bounding box center [1142, 437] width 45 height 33
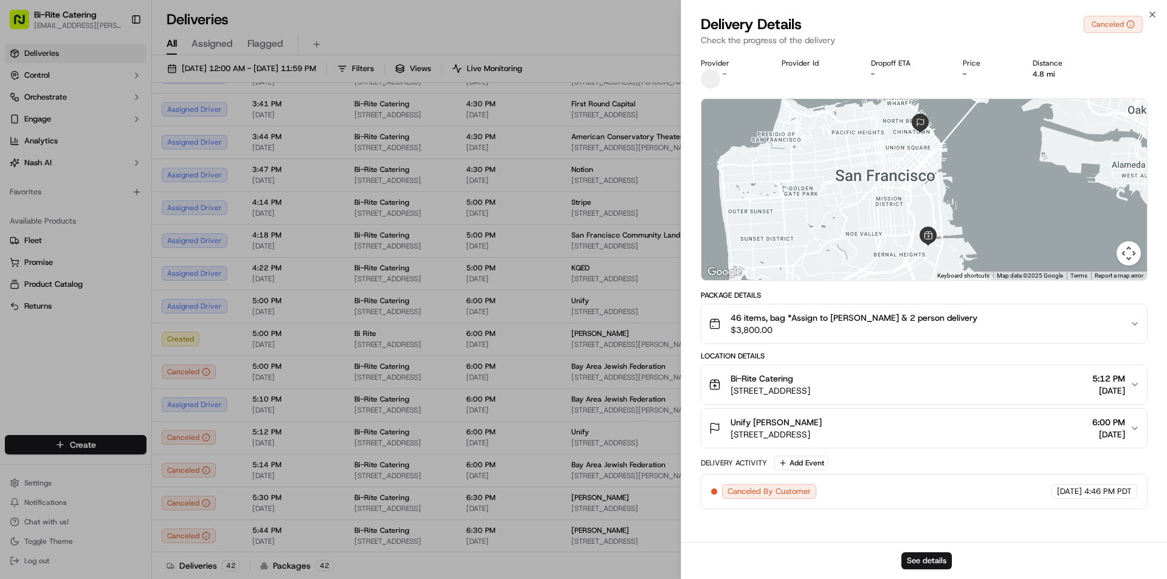
click at [691, 29] on div "Delivery Details Canceled Check the progress of the delivery" at bounding box center [924, 33] width 486 height 36
